Goal: Find specific page/section

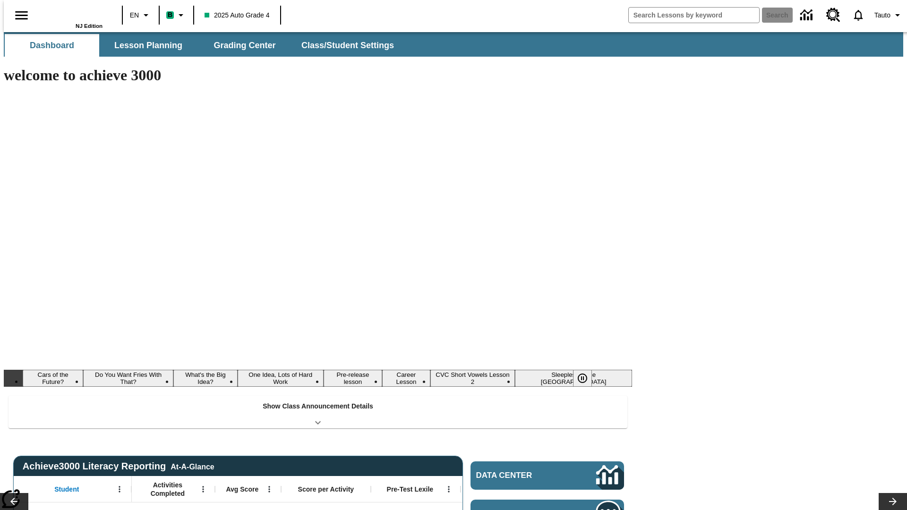
type input "-1"
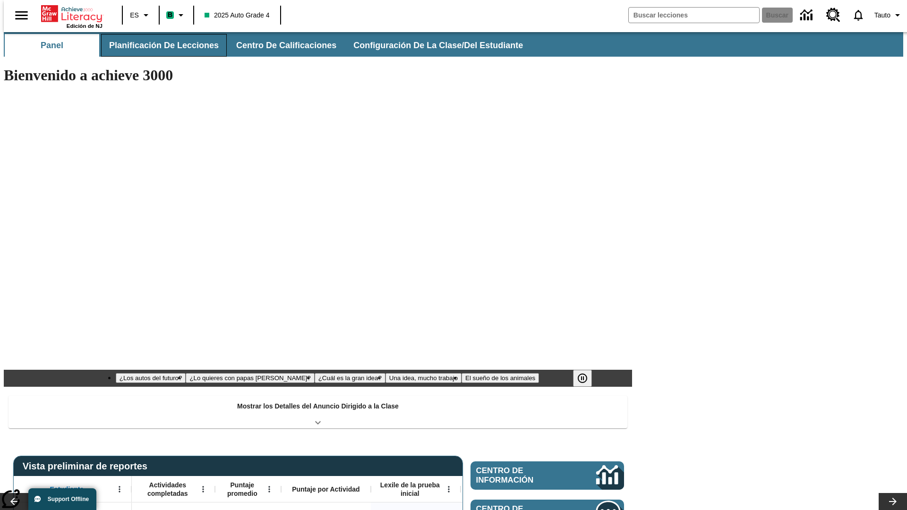
click at [158, 45] on button "Planificación de lecciones" at bounding box center [164, 45] width 126 height 23
